Goal: Use online tool/utility: Utilize a website feature to perform a specific function

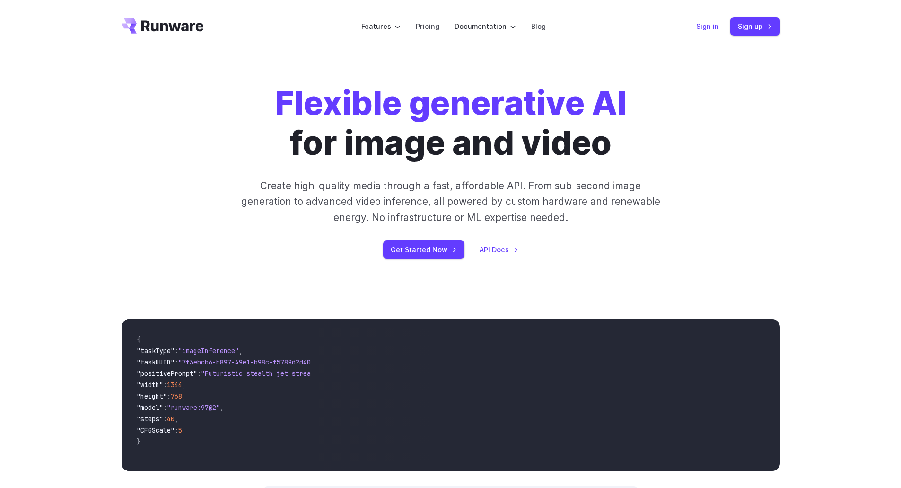
click at [709, 27] on link "Sign in" at bounding box center [707, 26] width 23 height 11
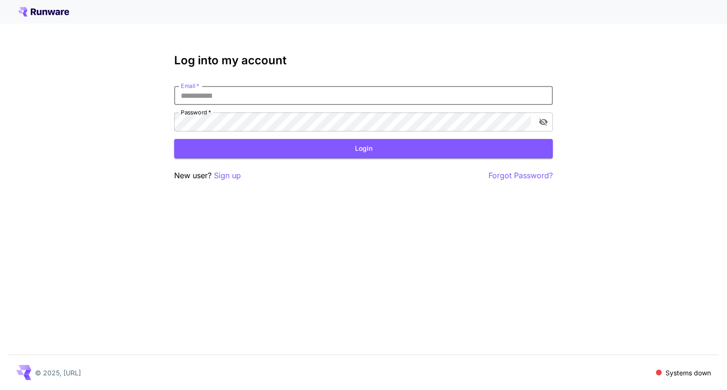
click at [219, 93] on input "Email   *" at bounding box center [363, 95] width 378 height 19
type input "**********"
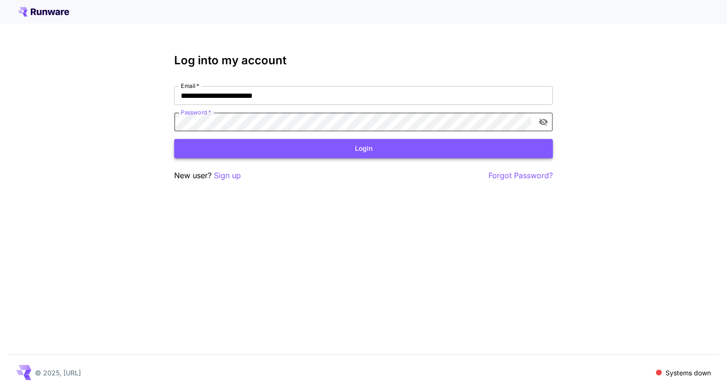
click at [378, 145] on button "Login" at bounding box center [363, 148] width 378 height 19
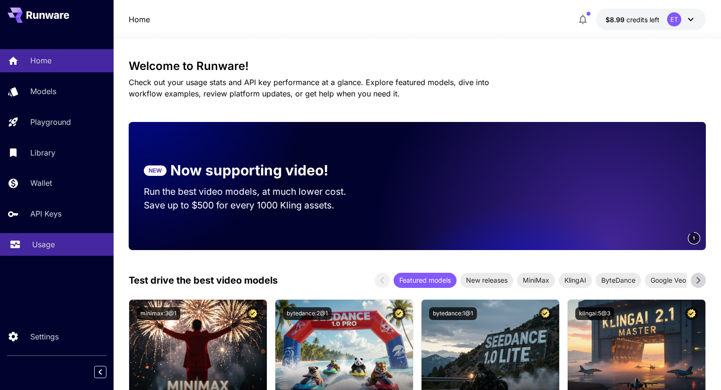
click at [40, 249] on p "Usage" at bounding box center [43, 244] width 23 height 11
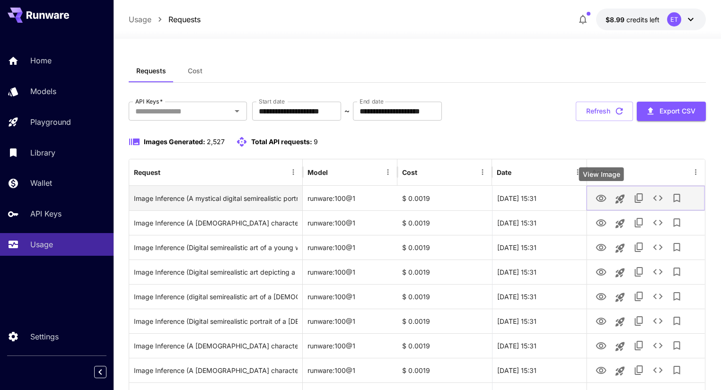
click at [603, 196] on icon "View Image" at bounding box center [601, 198] width 10 height 7
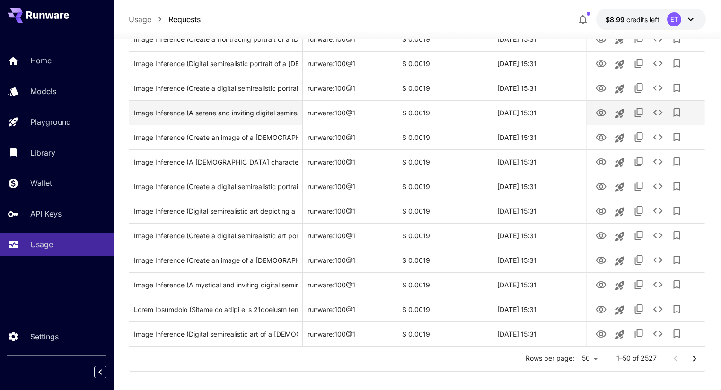
scroll to position [1079, 0]
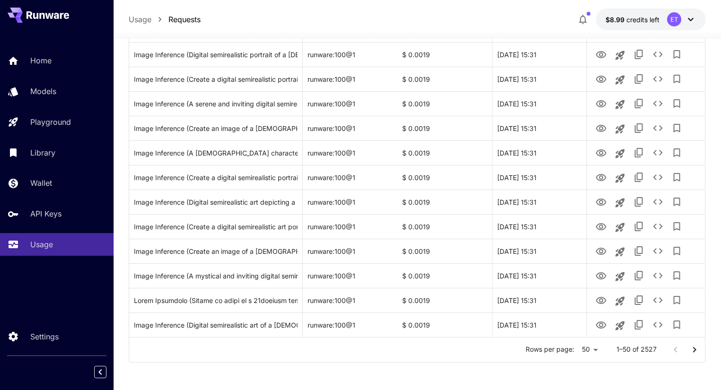
click at [695, 349] on icon "Go to next page" at bounding box center [694, 350] width 3 height 6
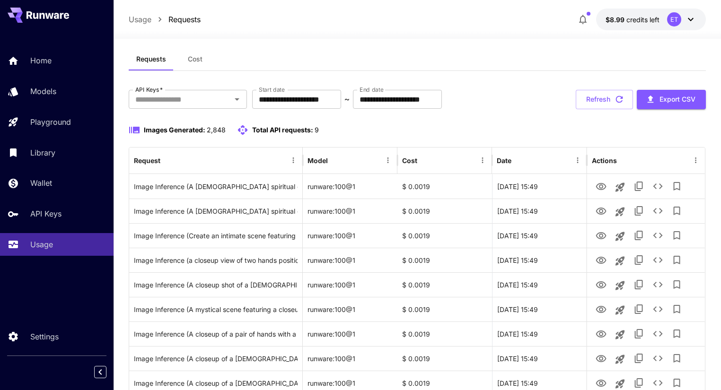
scroll to position [0, 0]
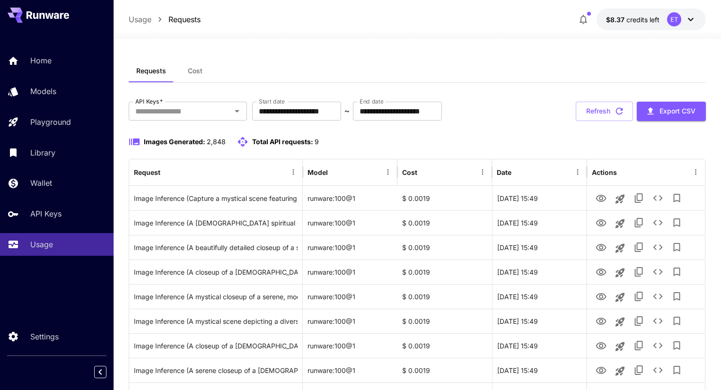
scroll to position [38, 0]
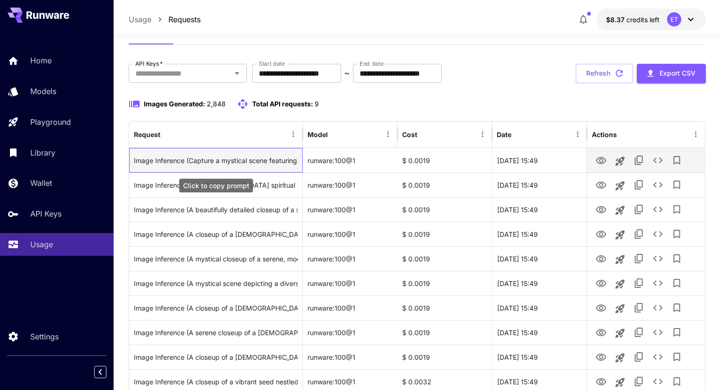
click at [221, 158] on div "Image Inference (Capture a mystical scene featuring a closeup of a [DEMOGRAPHIC…" at bounding box center [216, 161] width 164 height 24
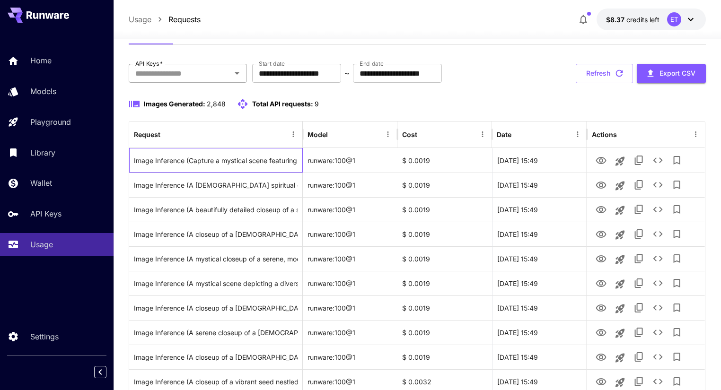
click at [238, 74] on icon "Open" at bounding box center [236, 73] width 11 height 11
click at [239, 75] on icon "Open" at bounding box center [236, 73] width 11 height 11
click at [322, 115] on div "Images Generated: 2,848 Total API requests: 9" at bounding box center [417, 109] width 577 height 23
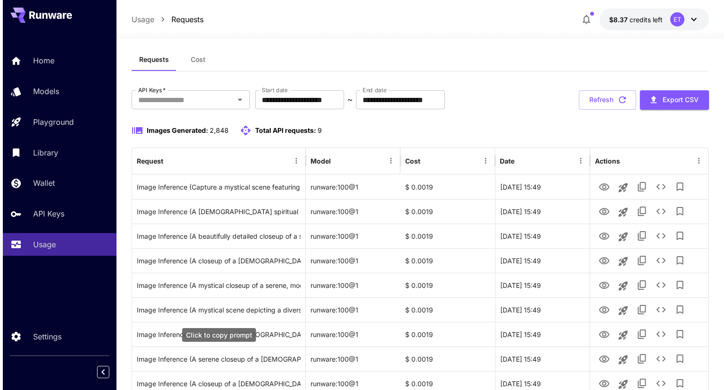
scroll to position [0, 0]
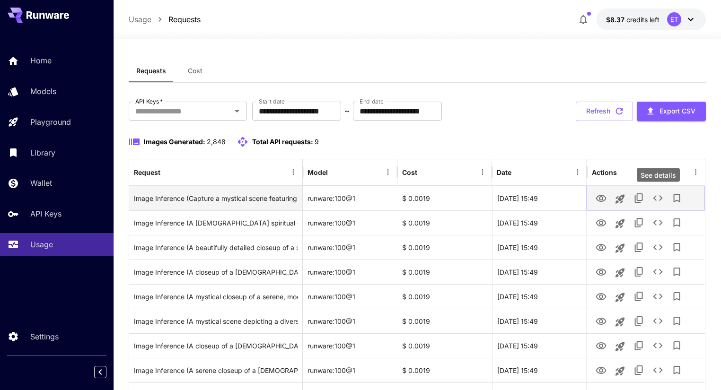
click at [657, 193] on icon "See details" at bounding box center [657, 198] width 11 height 11
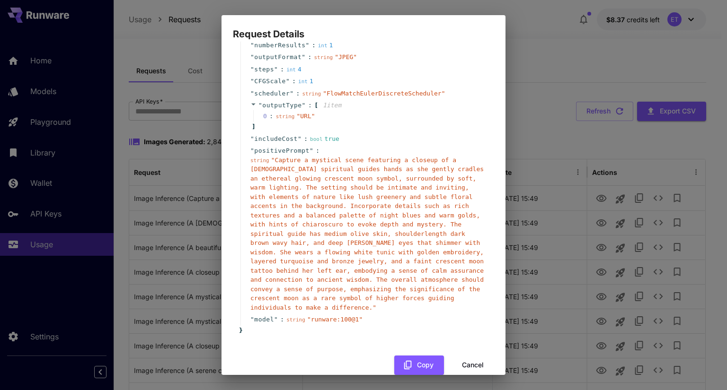
scroll to position [85, 0]
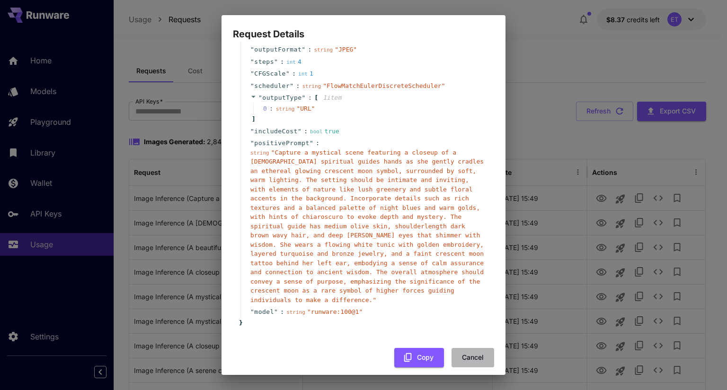
click at [470, 348] on button "Cancel" at bounding box center [472, 357] width 43 height 19
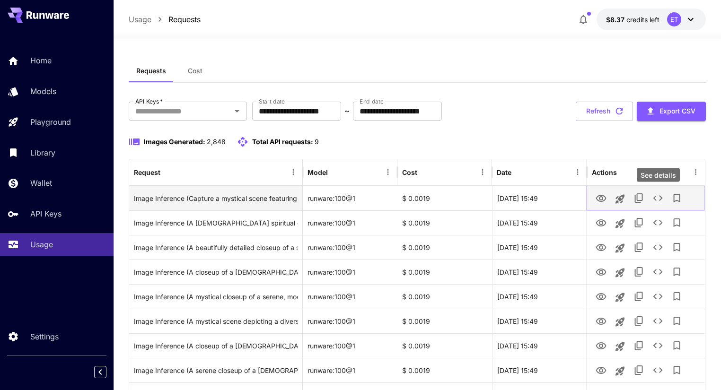
click at [659, 196] on icon "See details" at bounding box center [657, 198] width 11 height 11
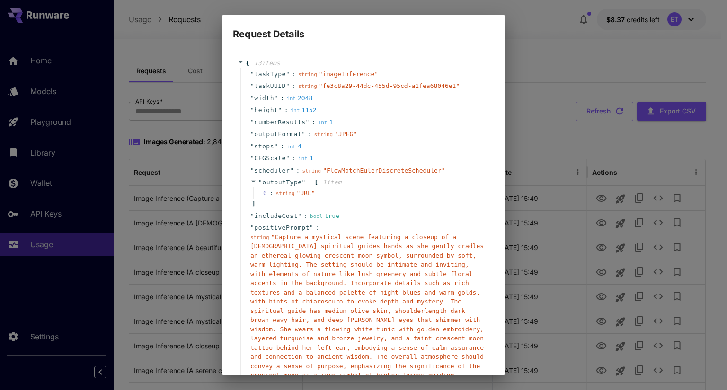
drag, startPoint x: 124, startPoint y: 81, endPoint x: 116, endPoint y: 79, distance: 8.6
click at [124, 81] on div "Request Details { 13 item s " taskType " : string " imageInference " " taskUUID…" at bounding box center [363, 195] width 727 height 390
click at [55, 121] on div "Request Details { 13 item s " taskType " : string " imageInference " " taskUUID…" at bounding box center [363, 195] width 727 height 390
click at [45, 123] on div "Request Details { 13 item s " taskType " : string " imageInference " " taskUUID…" at bounding box center [363, 195] width 727 height 390
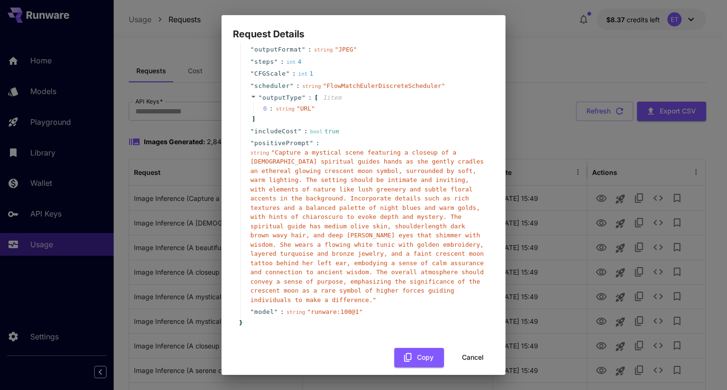
drag, startPoint x: 464, startPoint y: 348, endPoint x: 590, endPoint y: 212, distance: 185.1
click at [463, 348] on button "Cancel" at bounding box center [472, 357] width 43 height 19
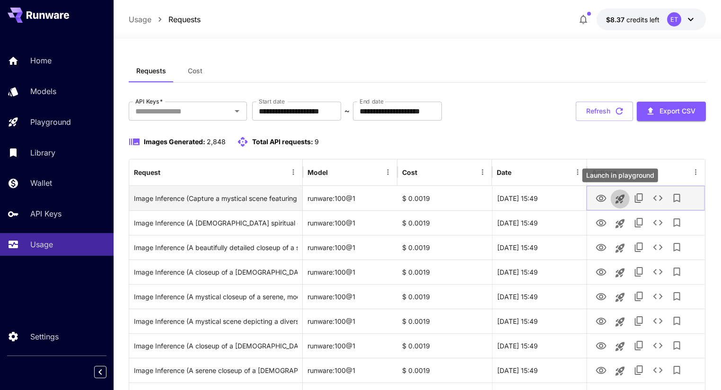
click at [621, 194] on icon "Launch in playground" at bounding box center [620, 199] width 11 height 11
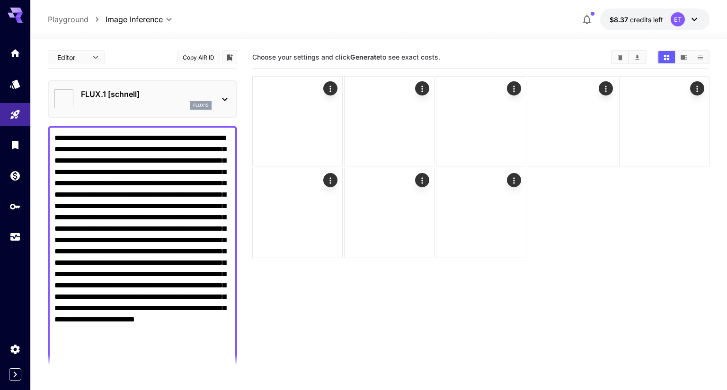
type input "**********"
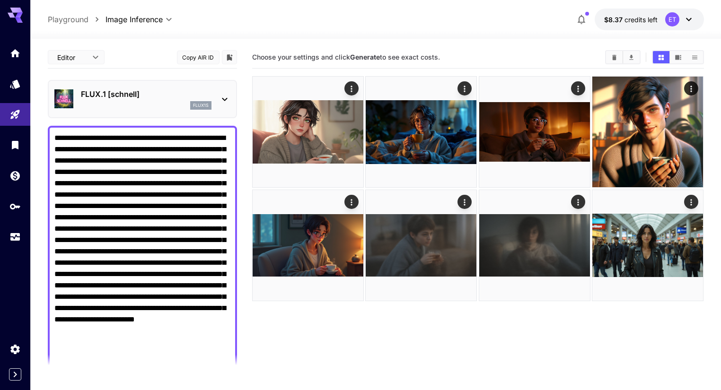
click at [154, 142] on textarea "**********" at bounding box center [142, 251] width 176 height 238
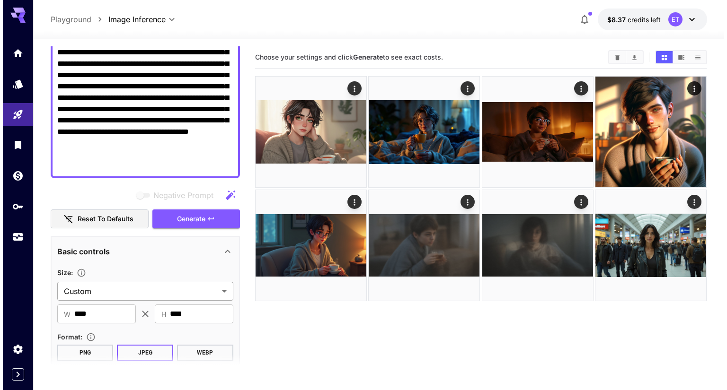
scroll to position [151, 0]
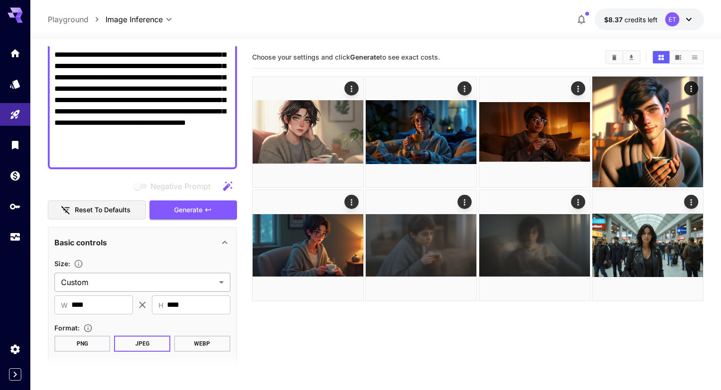
type textarea "**********"
click at [86, 281] on body "**********" at bounding box center [360, 232] width 721 height 465
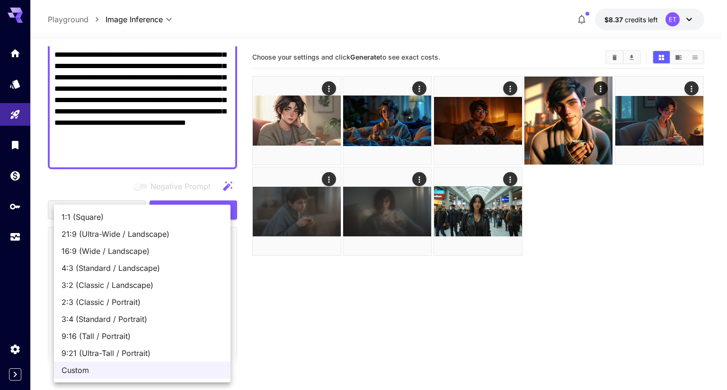
click at [289, 312] on div at bounding box center [363, 195] width 727 height 390
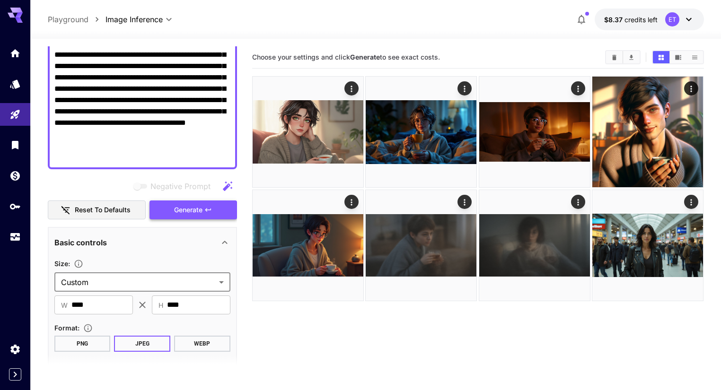
click at [185, 204] on span "Generate" at bounding box center [188, 210] width 28 height 12
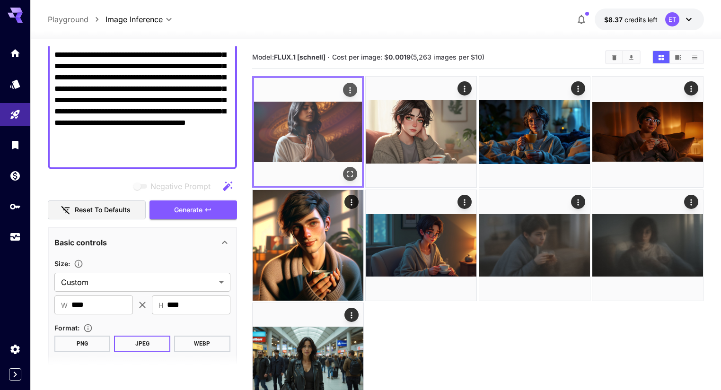
click at [293, 125] on img at bounding box center [308, 132] width 108 height 108
click at [345, 169] on icon "Open in fullscreen" at bounding box center [349, 173] width 9 height 9
